Goal: Information Seeking & Learning: Learn about a topic

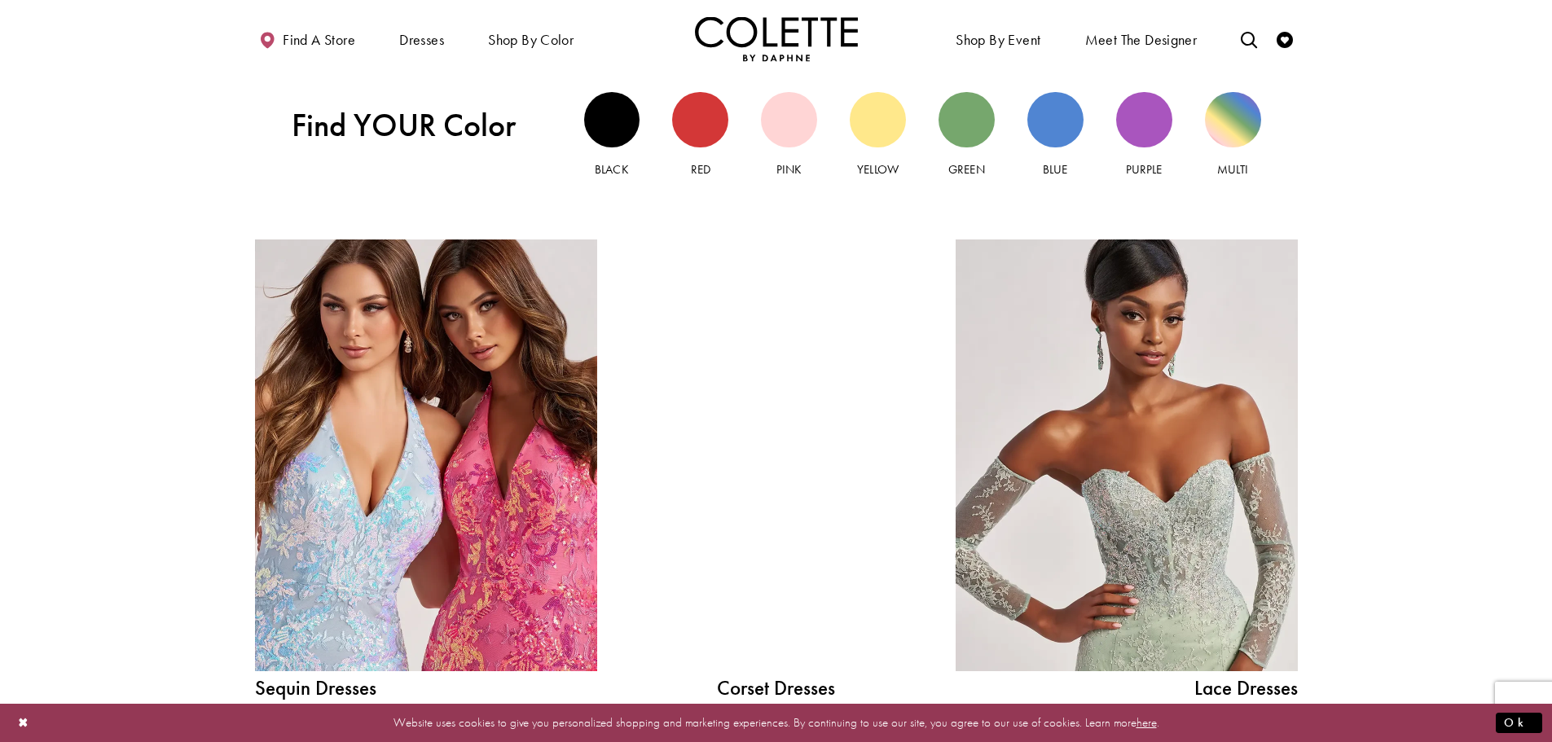
scroll to position [1793, 0]
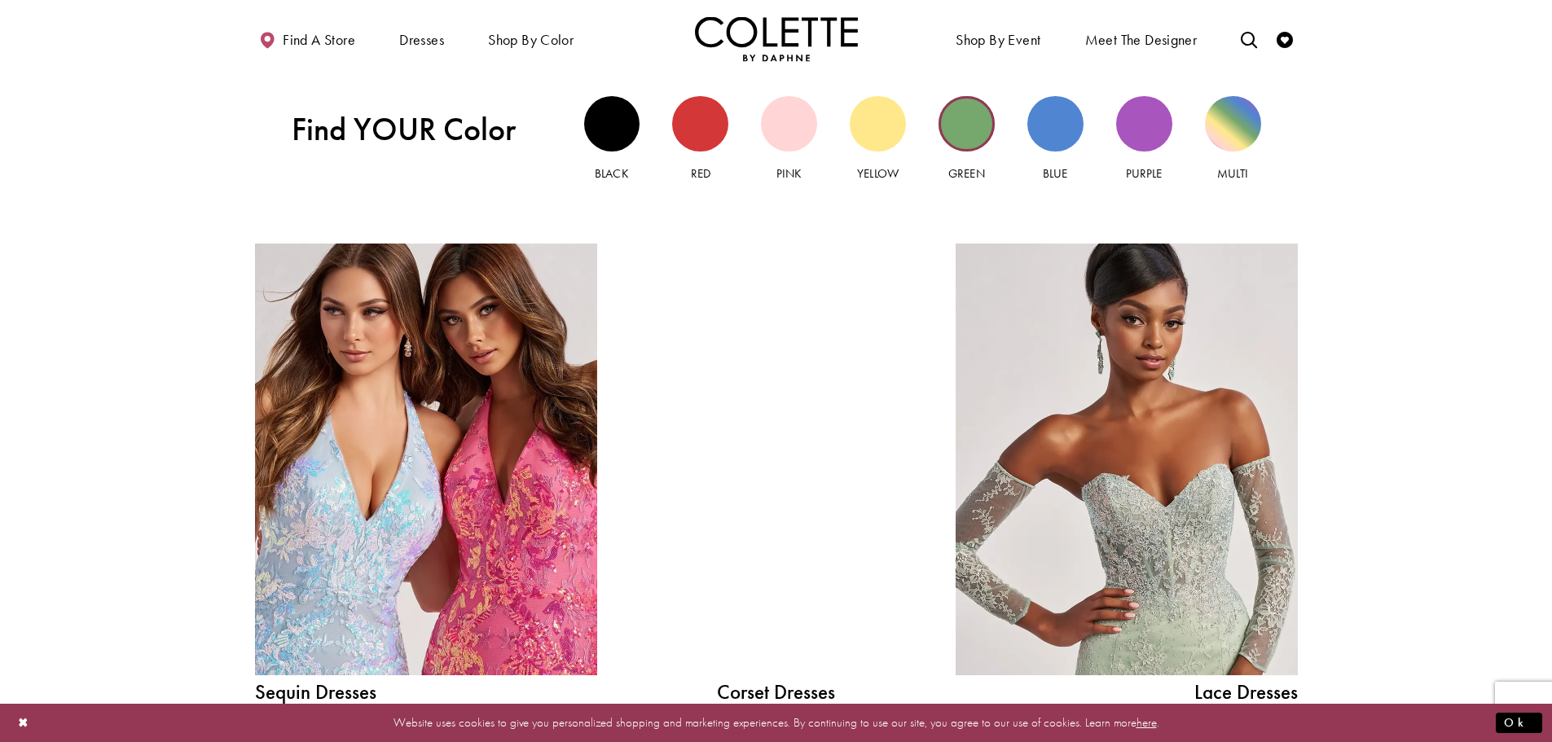
click at [960, 130] on div "Green view" at bounding box center [967, 124] width 56 height 56
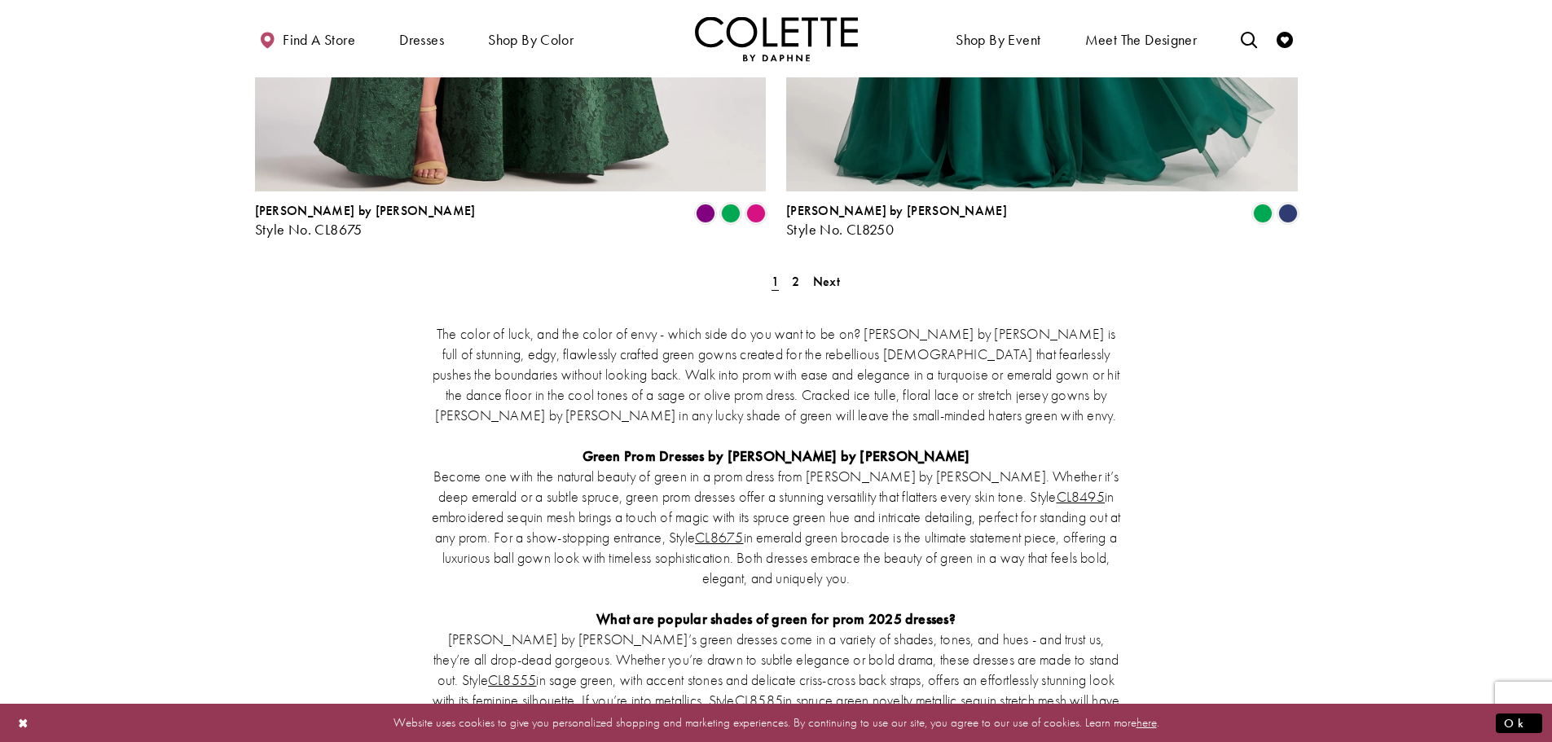
scroll to position [2934, 0]
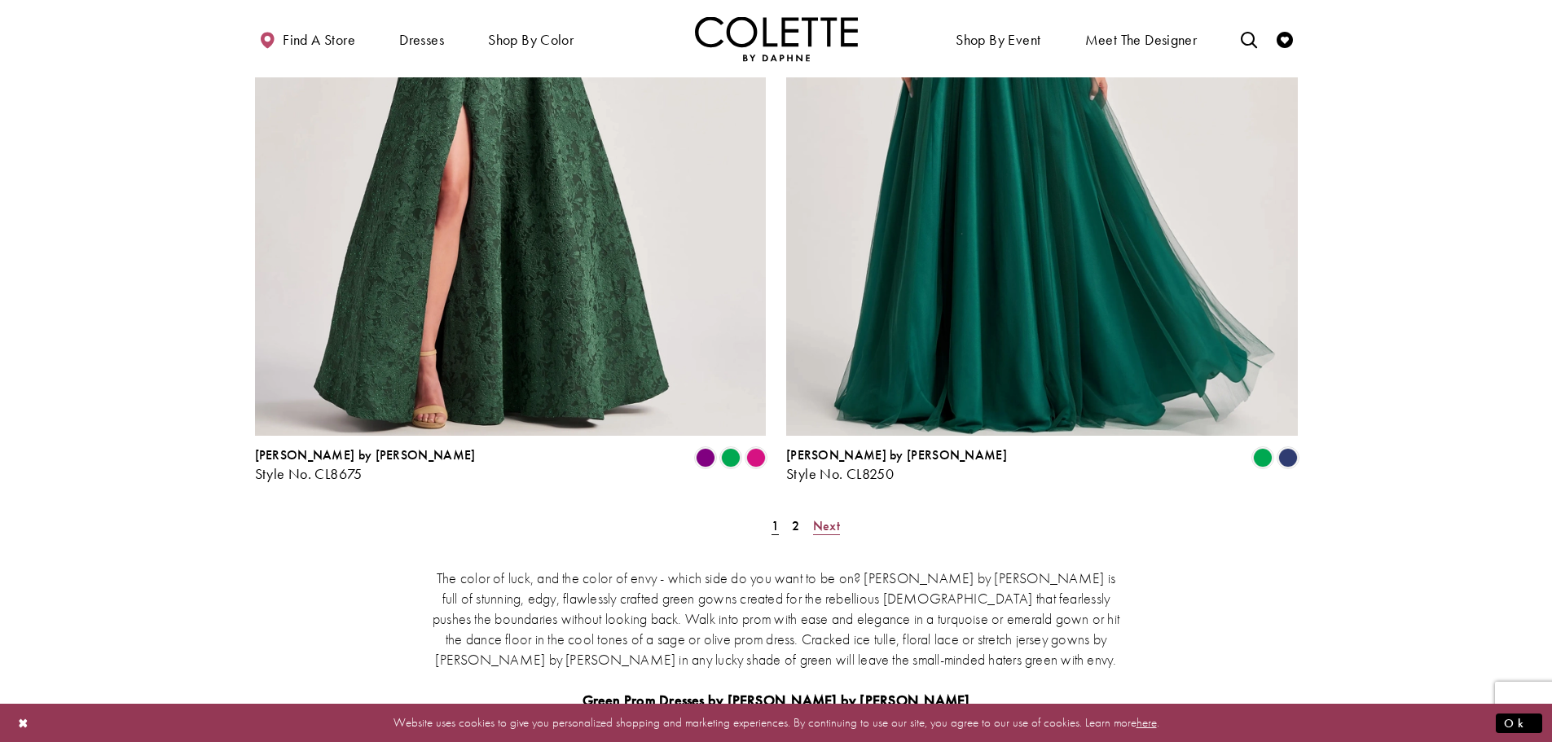
click at [819, 517] on span "Next" at bounding box center [826, 525] width 27 height 17
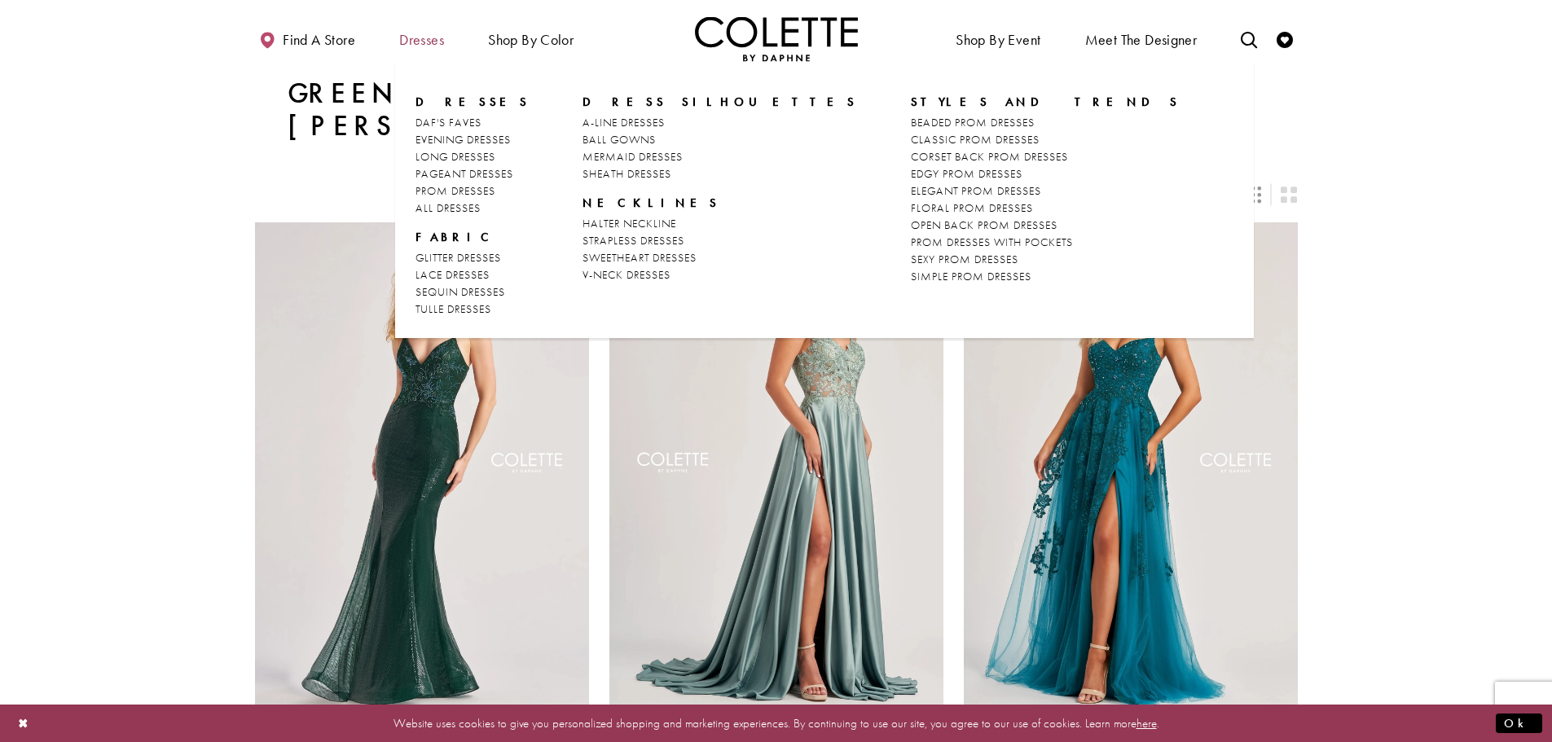
click at [418, 39] on span "Dresses" at bounding box center [421, 40] width 45 height 16
click at [608, 120] on span "A-LINE DRESSES" at bounding box center [624, 122] width 82 height 15
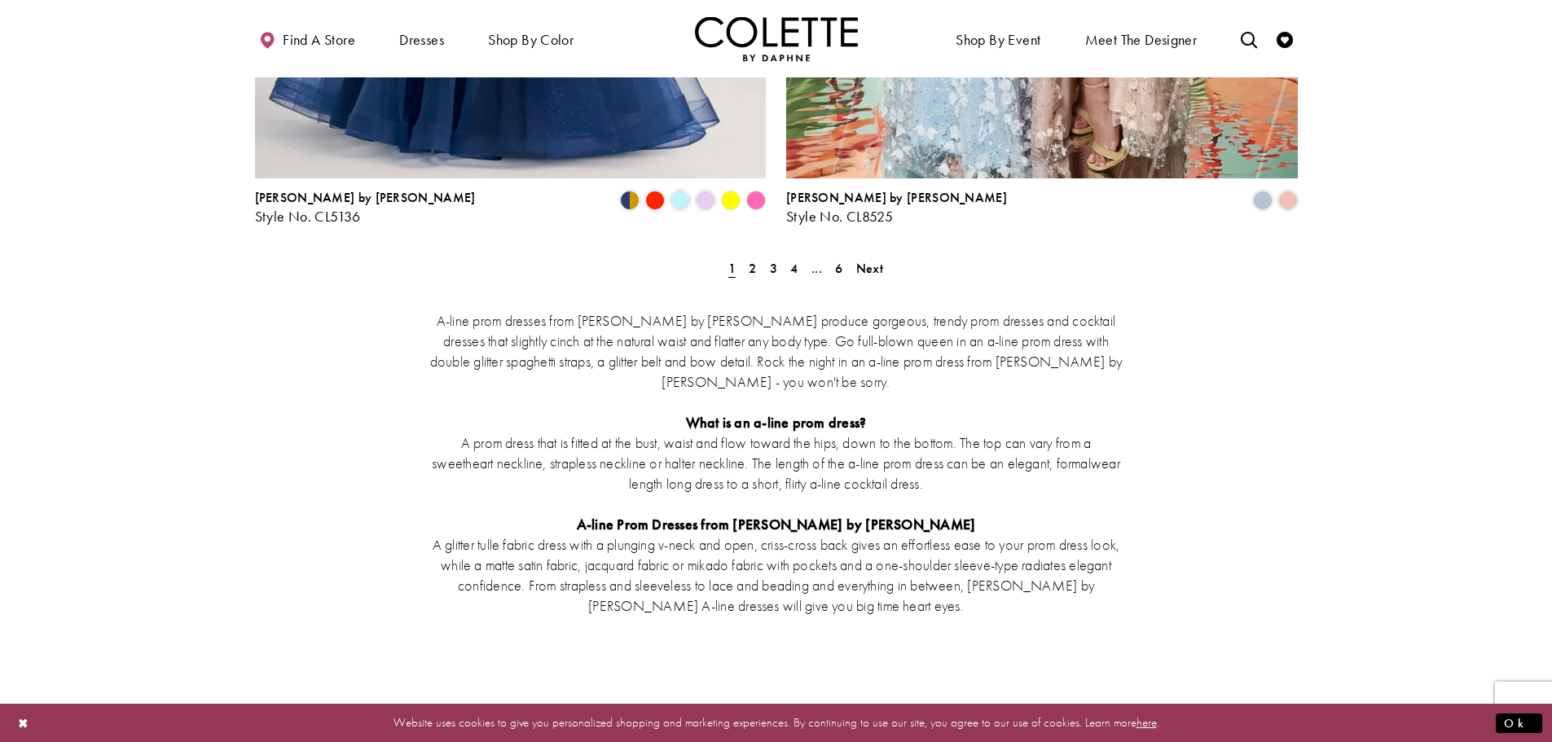
scroll to position [2934, 0]
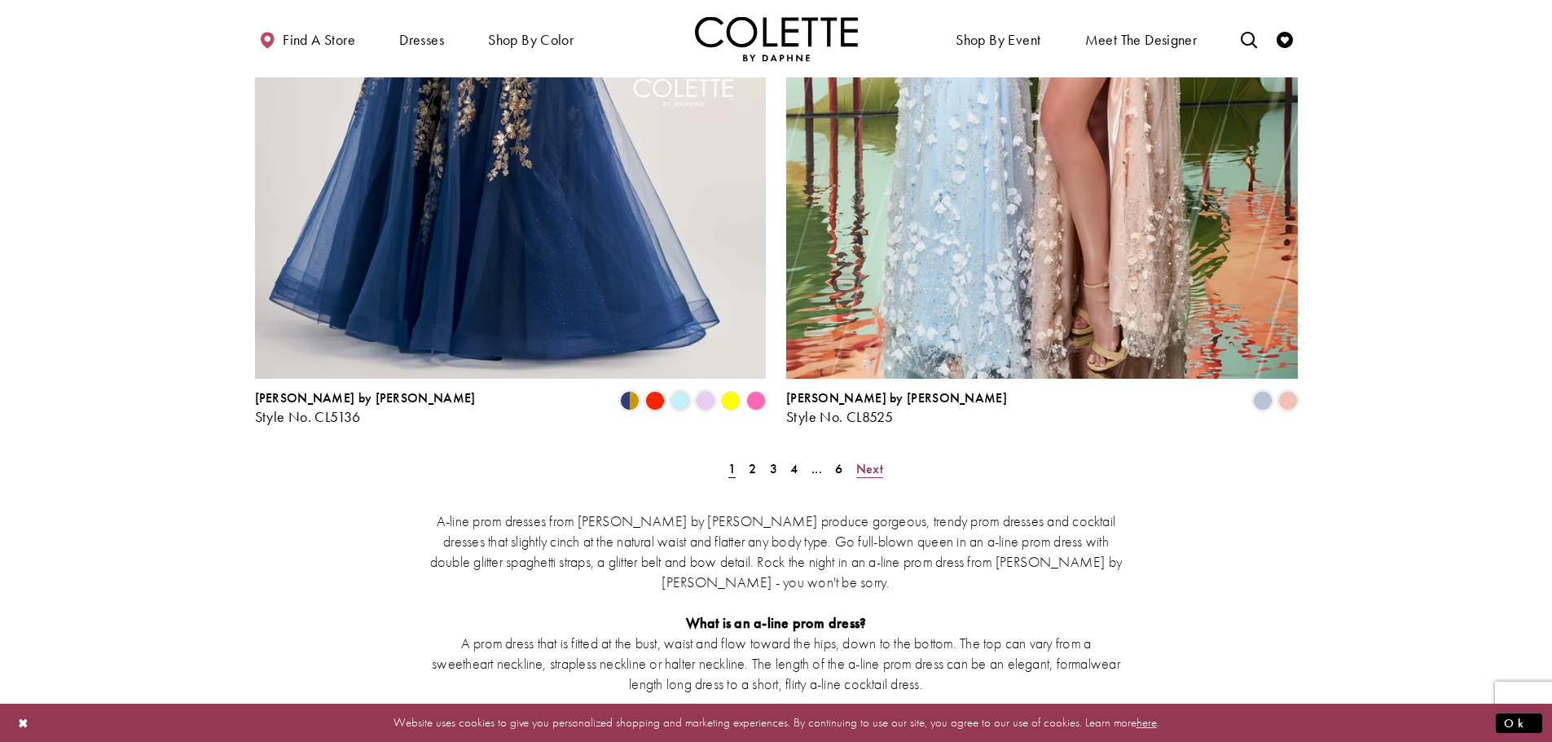
click at [869, 460] on span "Next" at bounding box center [870, 468] width 27 height 17
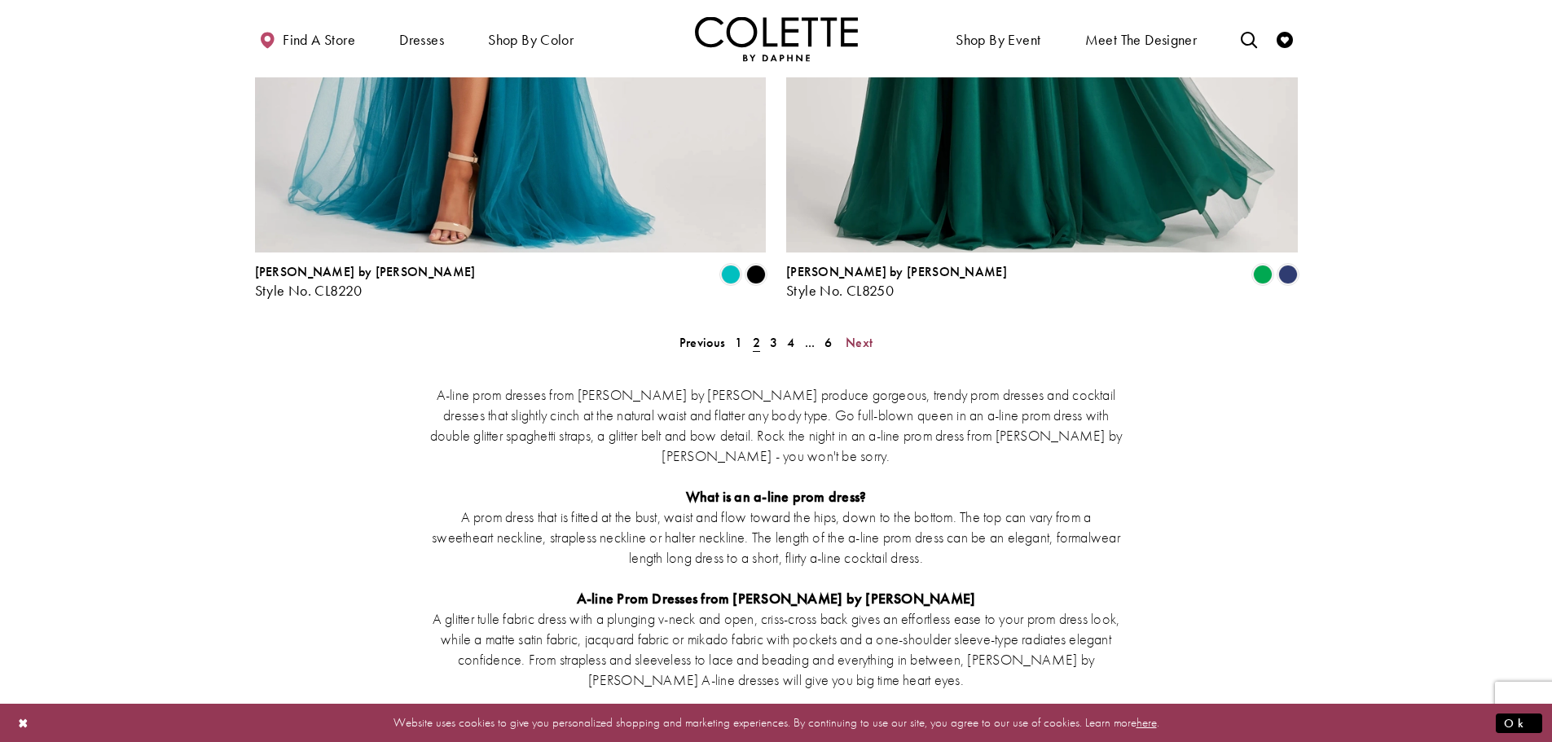
scroll to position [2777, 0]
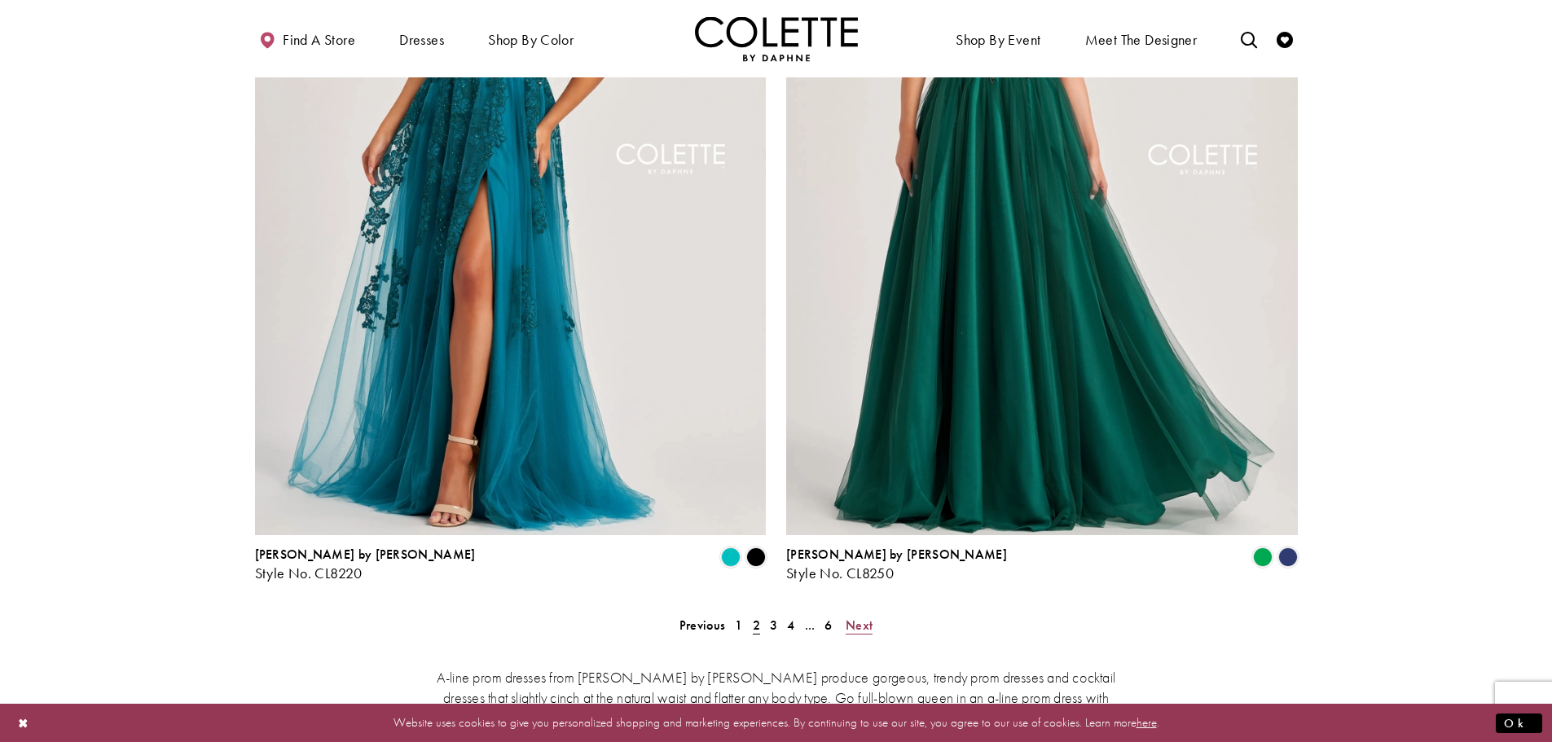
click at [857, 617] on span "Next" at bounding box center [859, 625] width 27 height 17
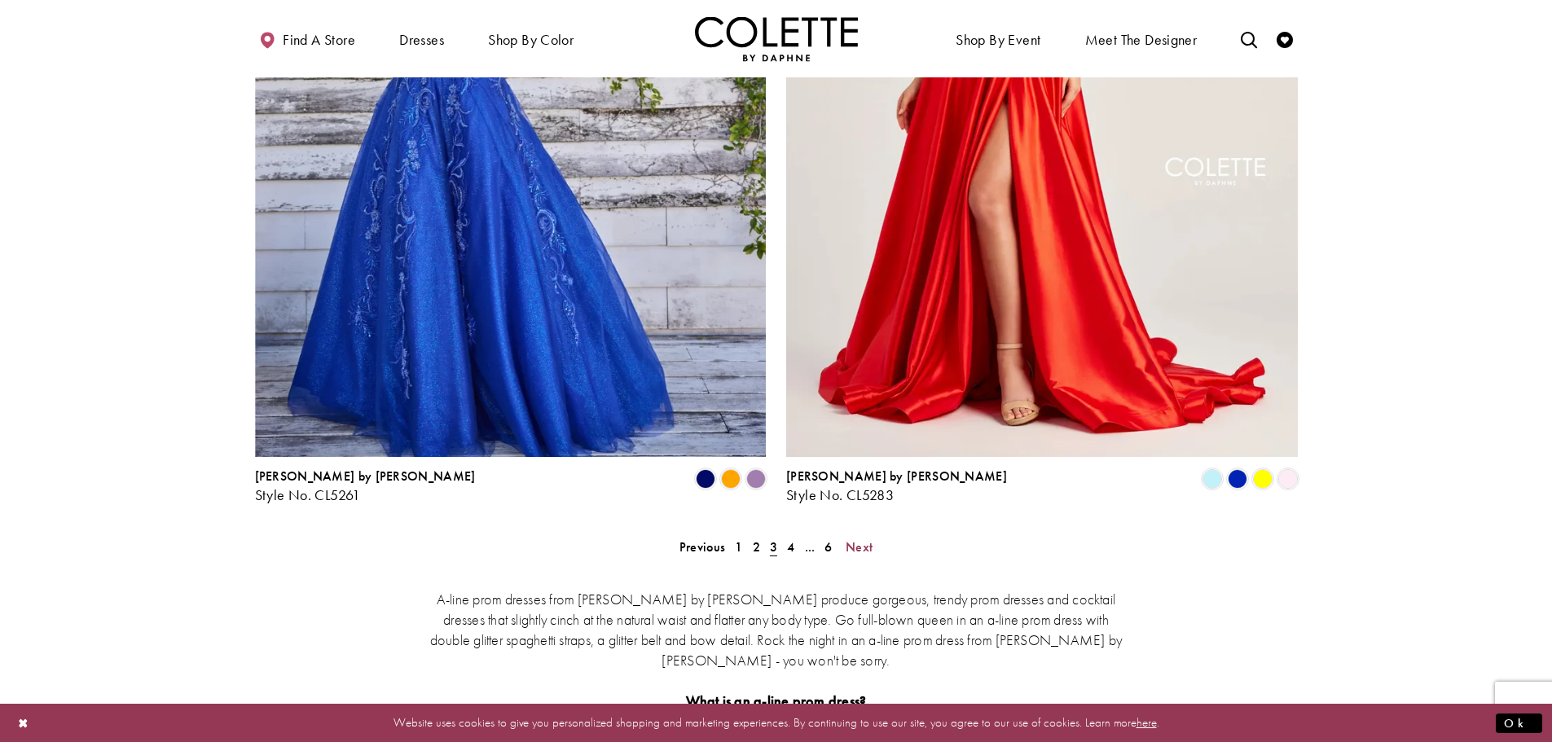
scroll to position [3103, 0]
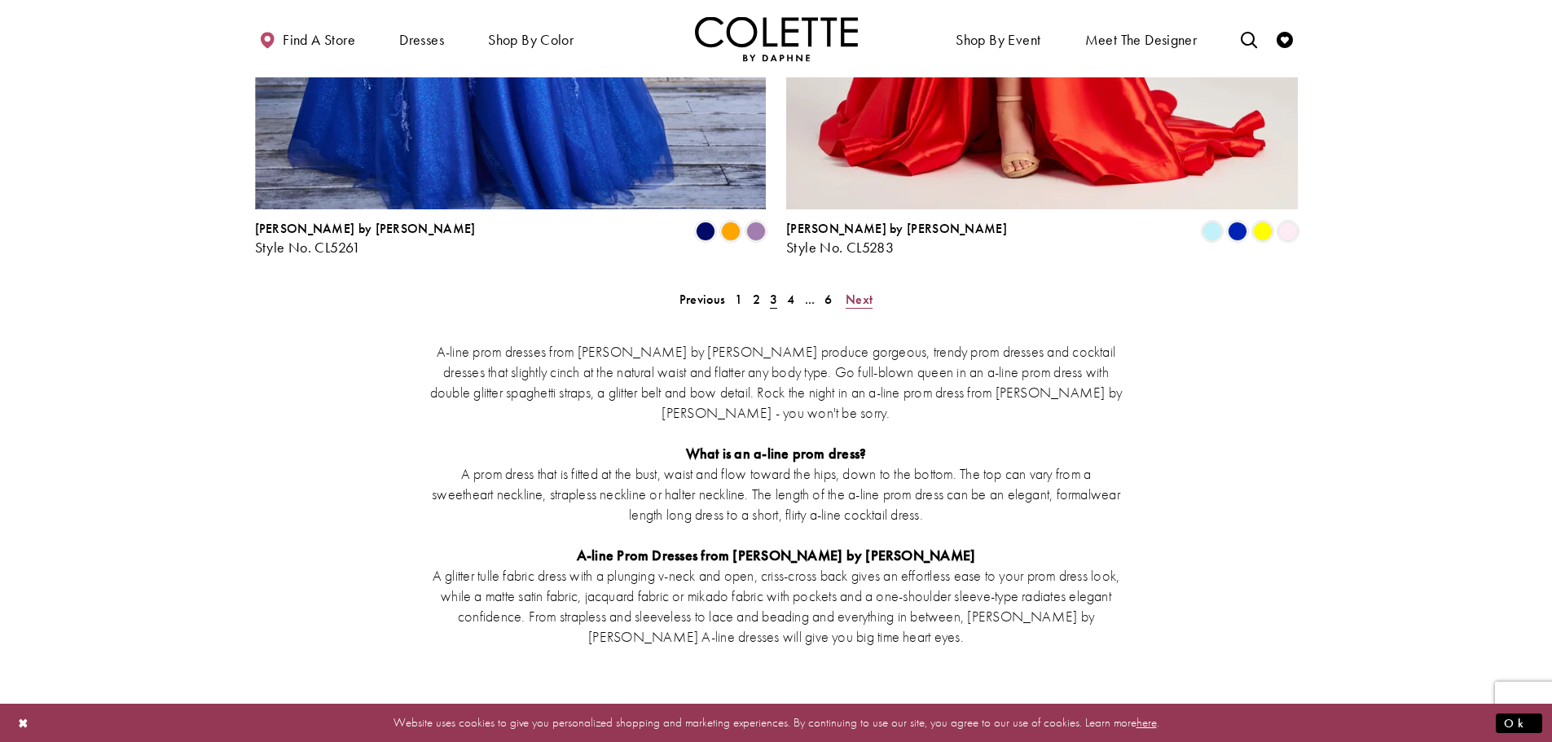
click at [861, 291] on span "Next" at bounding box center [859, 299] width 27 height 17
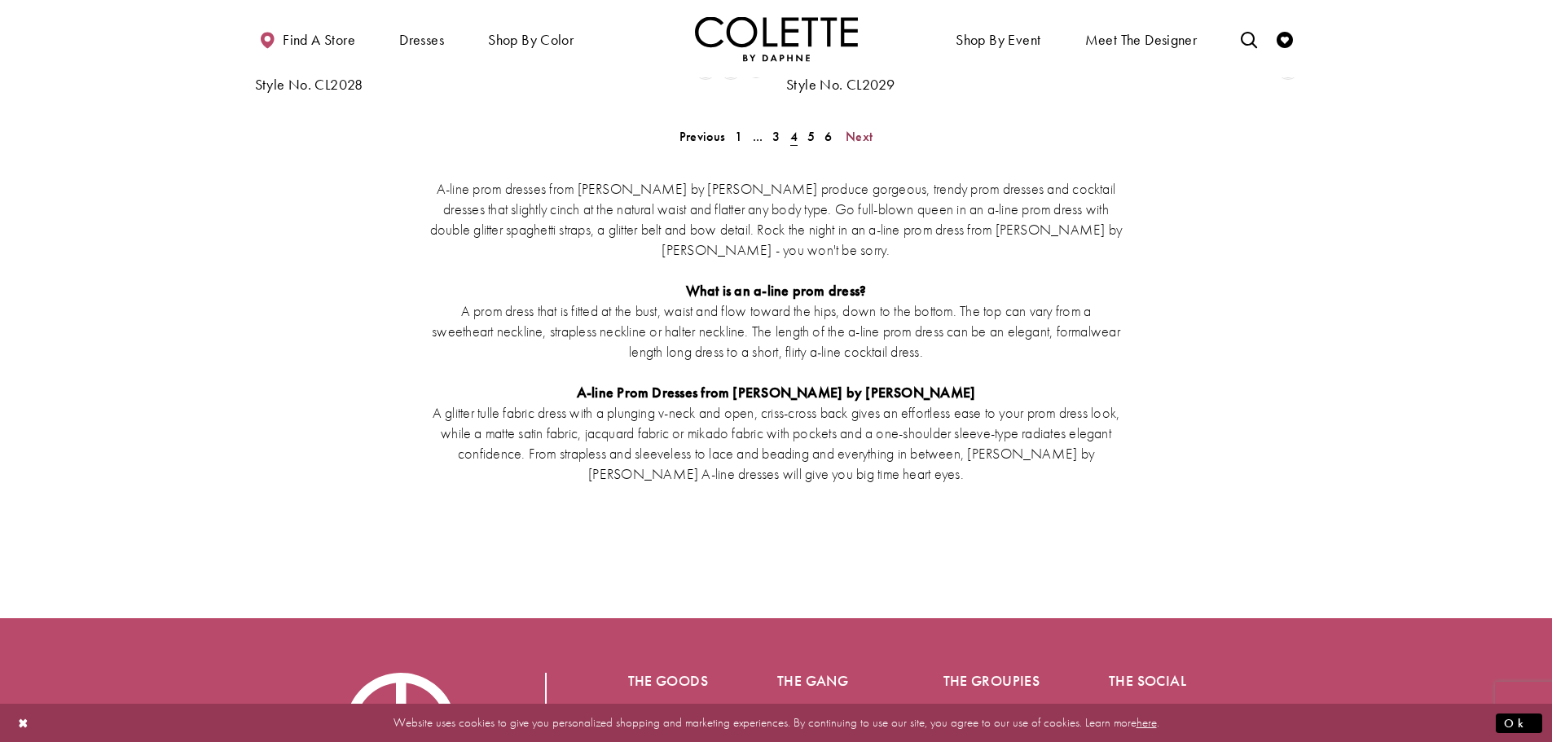
scroll to position [3022, 0]
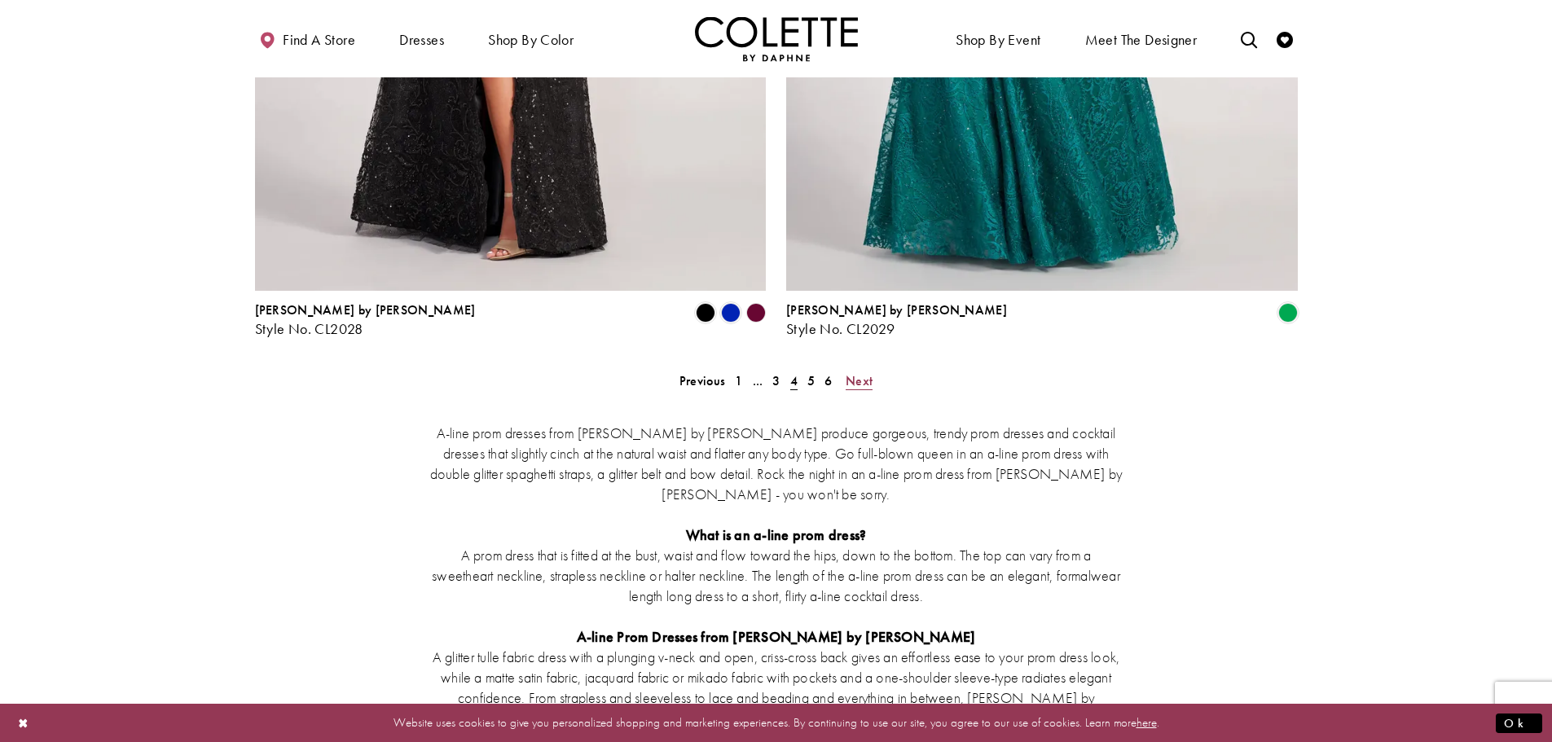
click at [863, 372] on span "Next" at bounding box center [859, 380] width 27 height 17
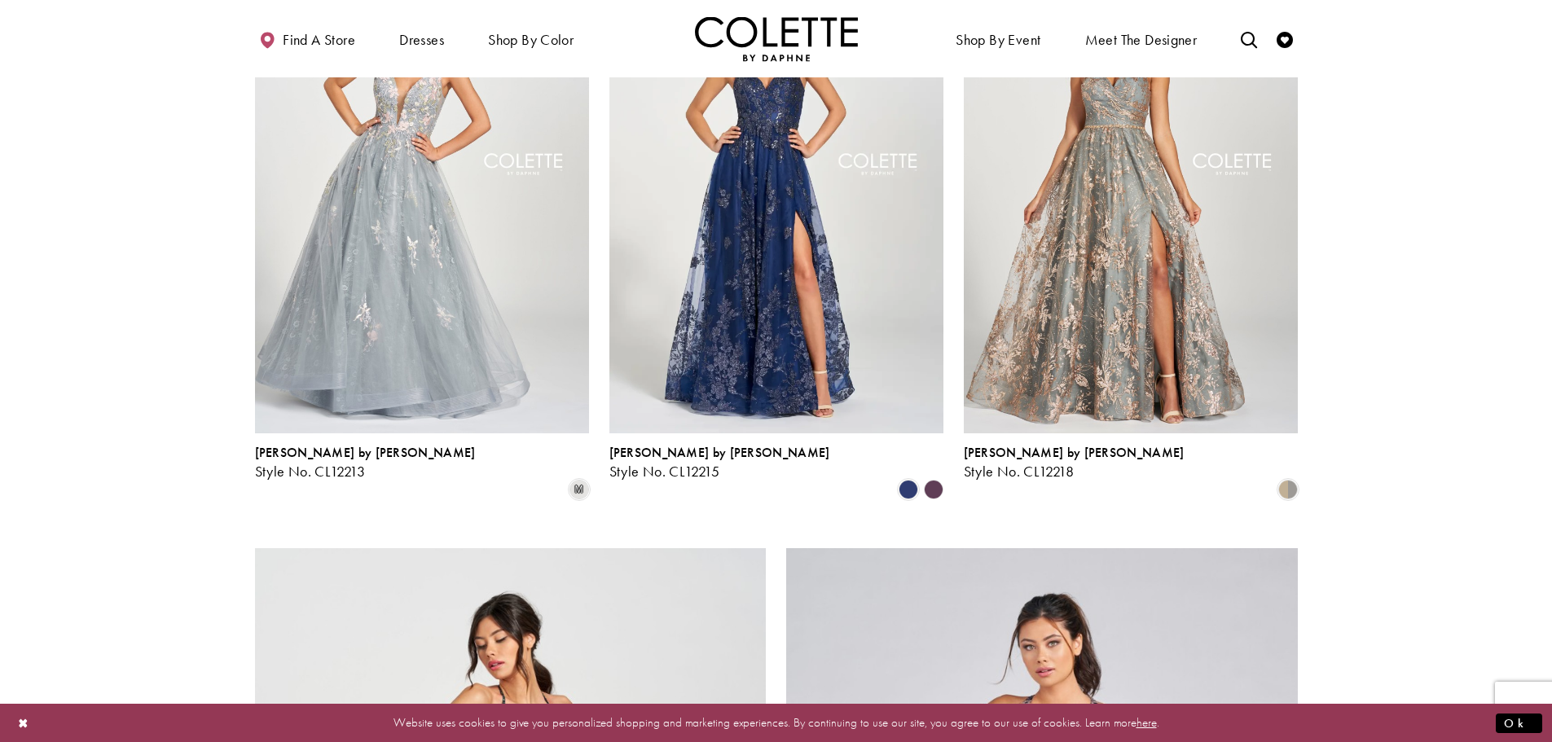
scroll to position [2125, 0]
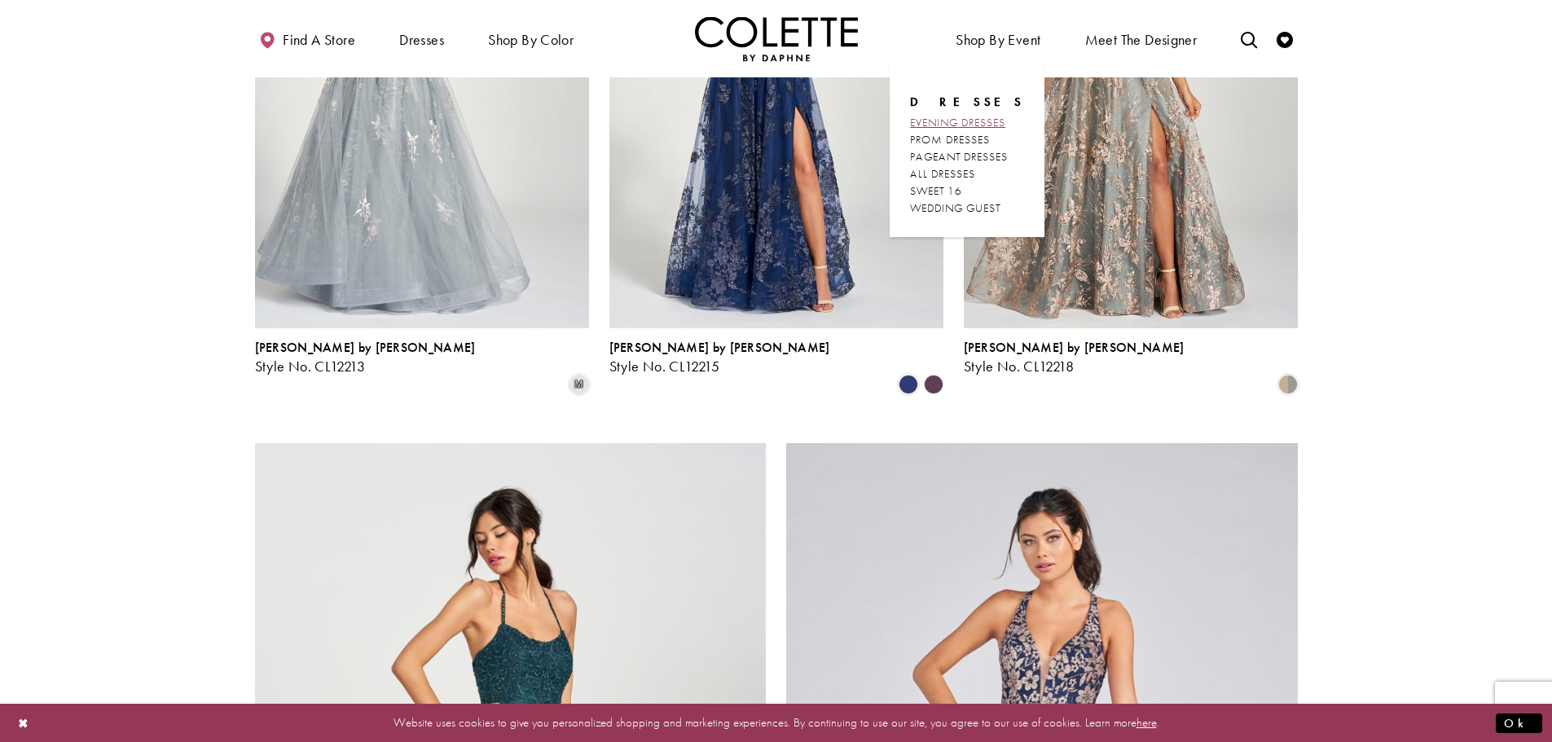
click at [986, 120] on span "EVENING DRESSES" at bounding box center [957, 122] width 95 height 15
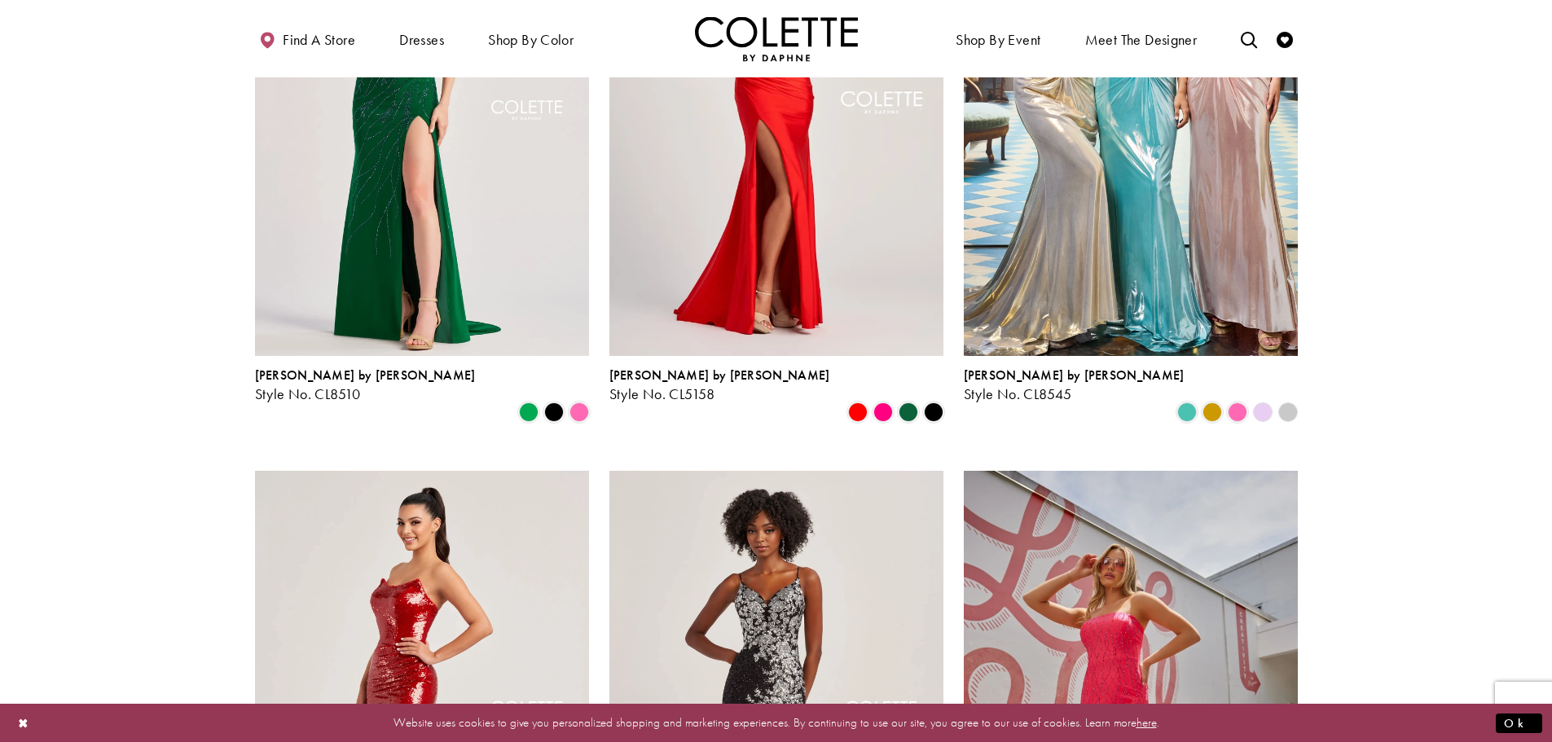
scroll to position [1141, 0]
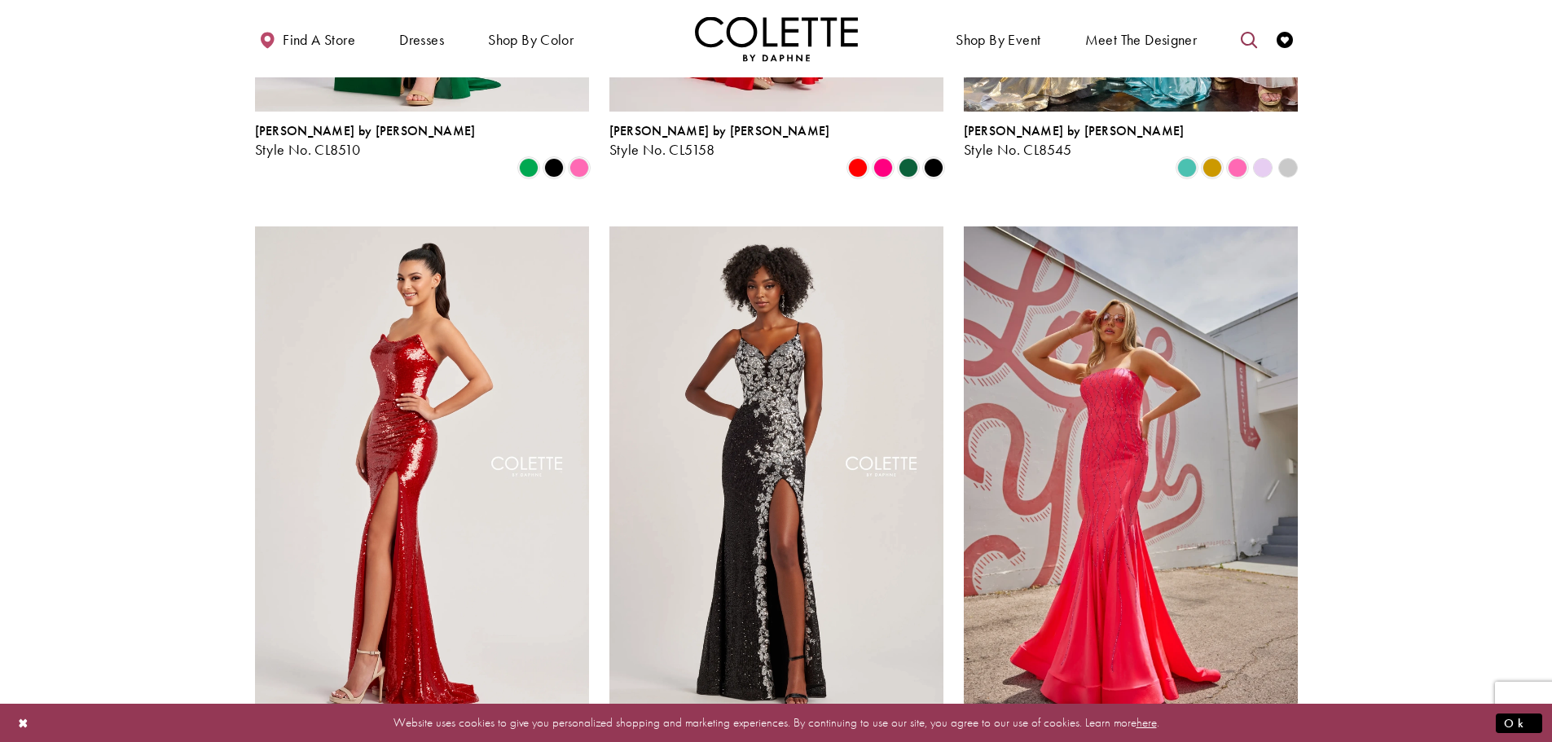
click at [1257, 36] on icon "Toggle search" at bounding box center [1249, 40] width 16 height 16
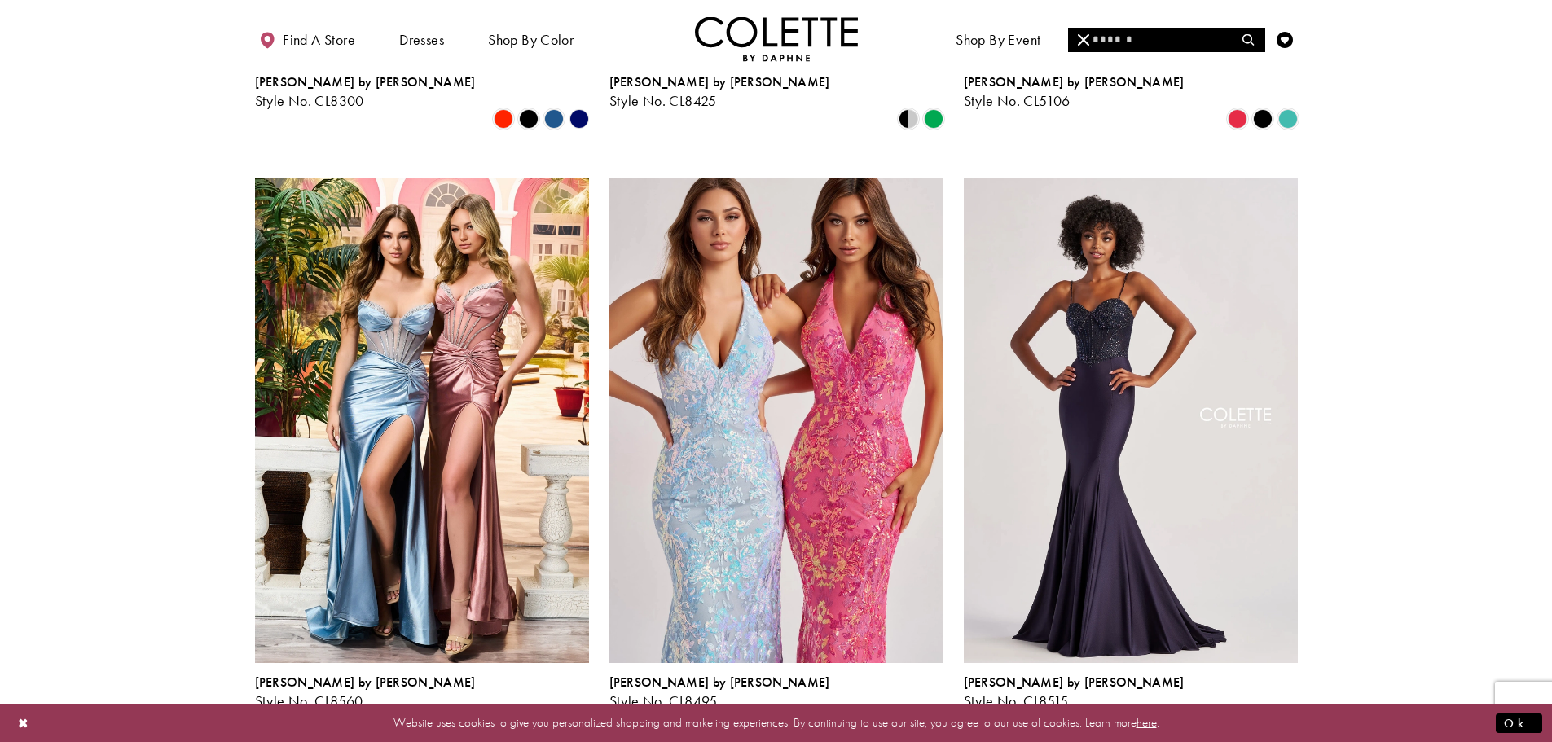
click at [1128, 39] on input "Search" at bounding box center [1166, 40] width 196 height 24
type input "**********"
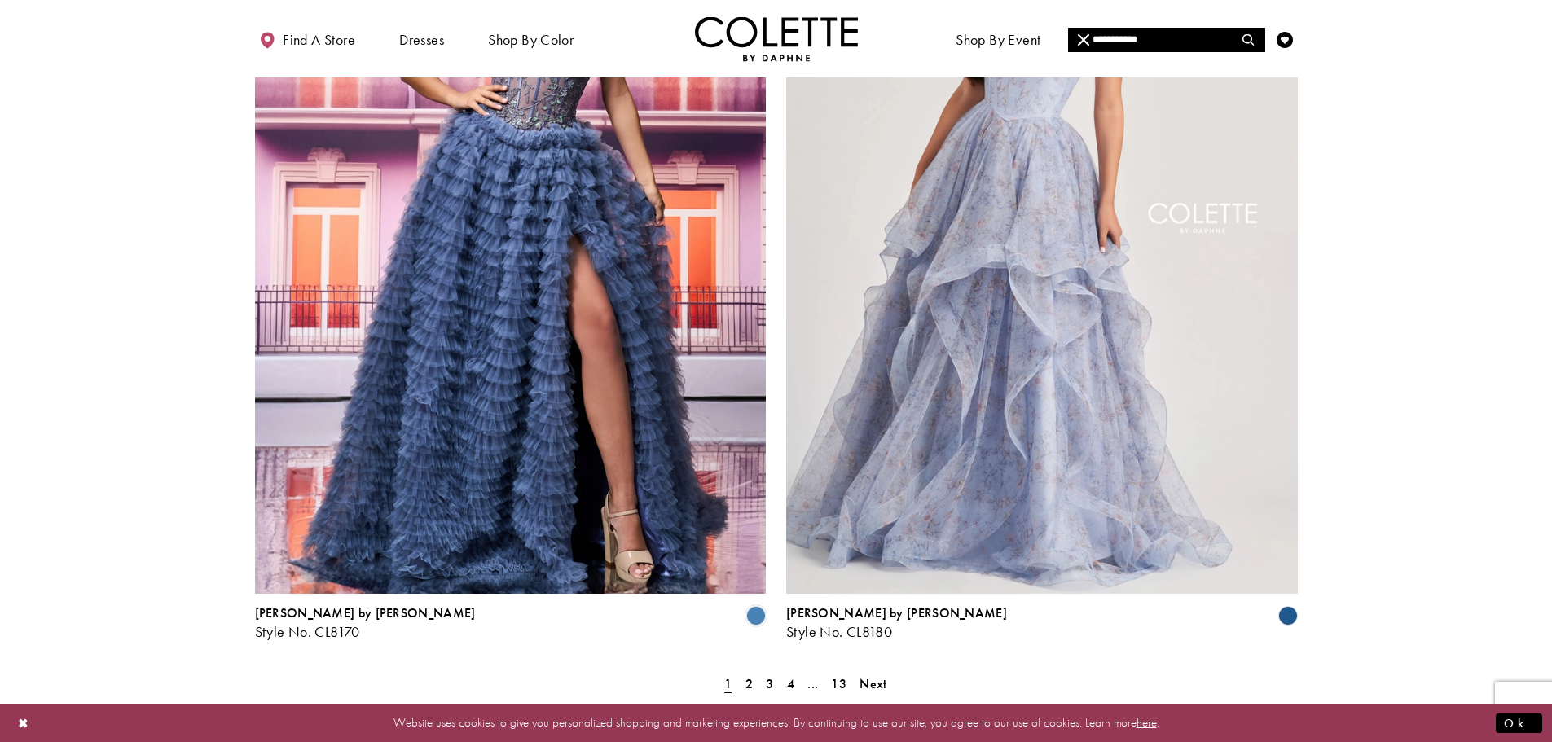
scroll to position [3010, 0]
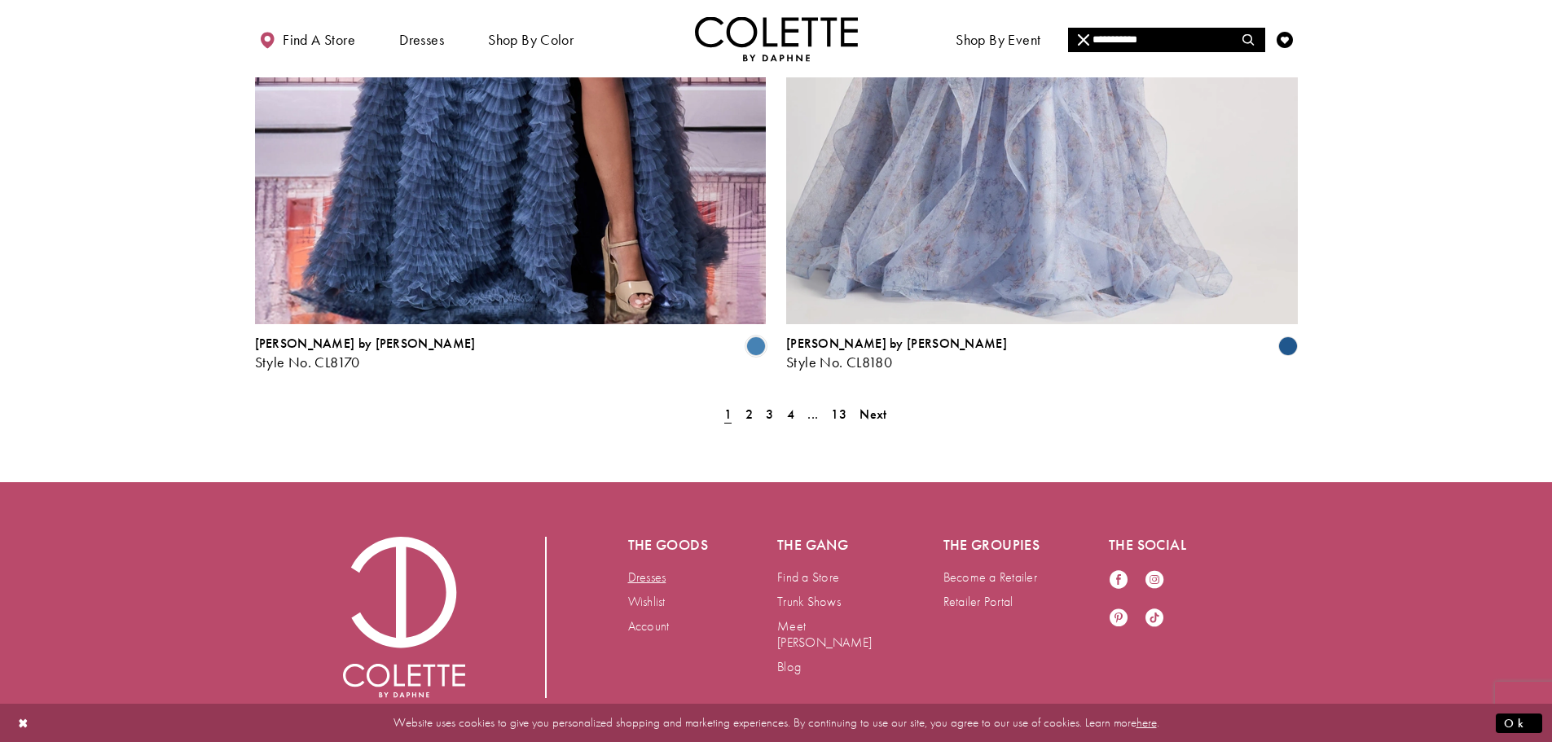
click at [642, 569] on link "Dresses" at bounding box center [647, 577] width 38 height 17
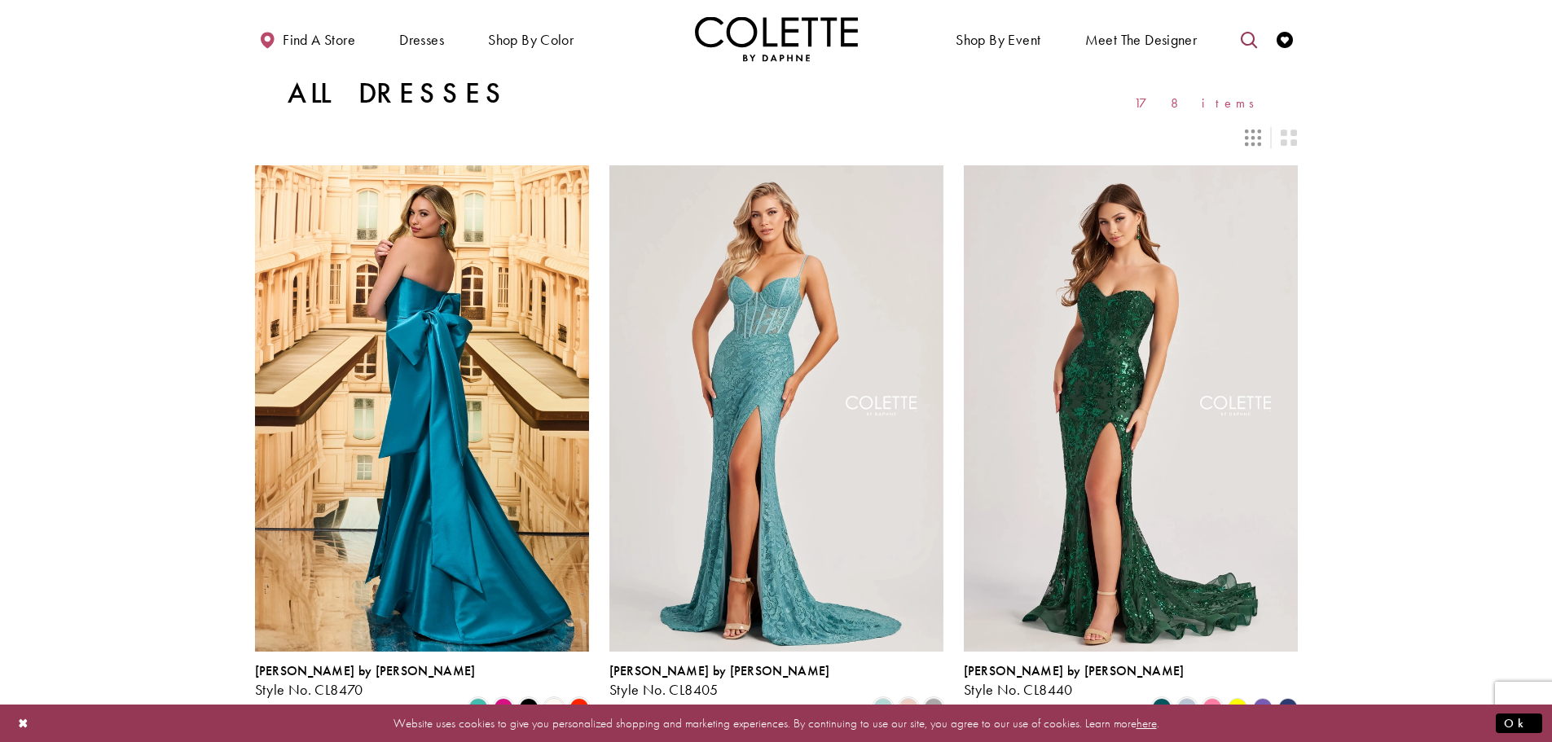
click at [1249, 37] on icon "Toggle search" at bounding box center [1249, 40] width 16 height 16
click at [1100, 40] on input "Search" at bounding box center [1166, 40] width 196 height 24
type input "**********"
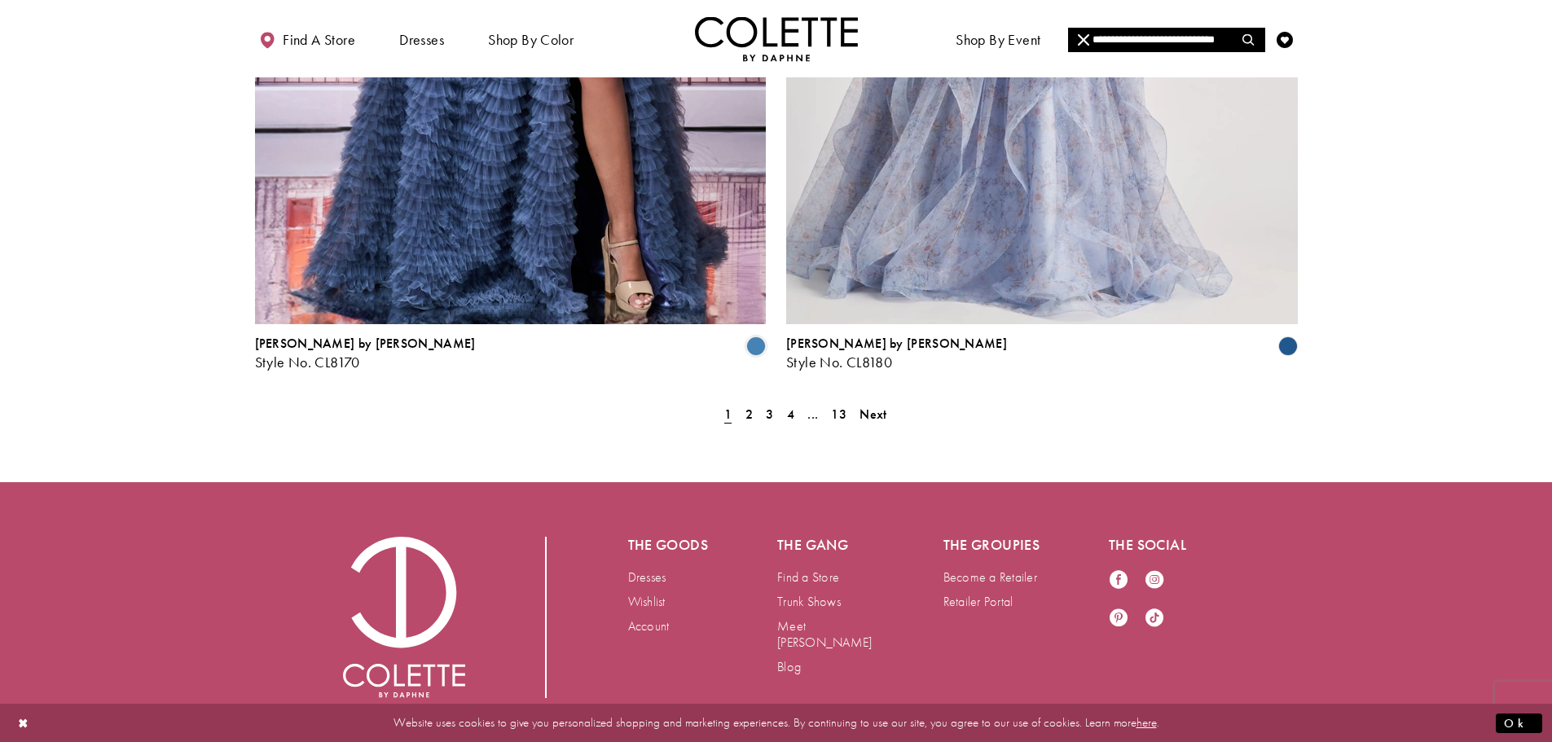
scroll to position [2603, 0]
